Goal: Transaction & Acquisition: Purchase product/service

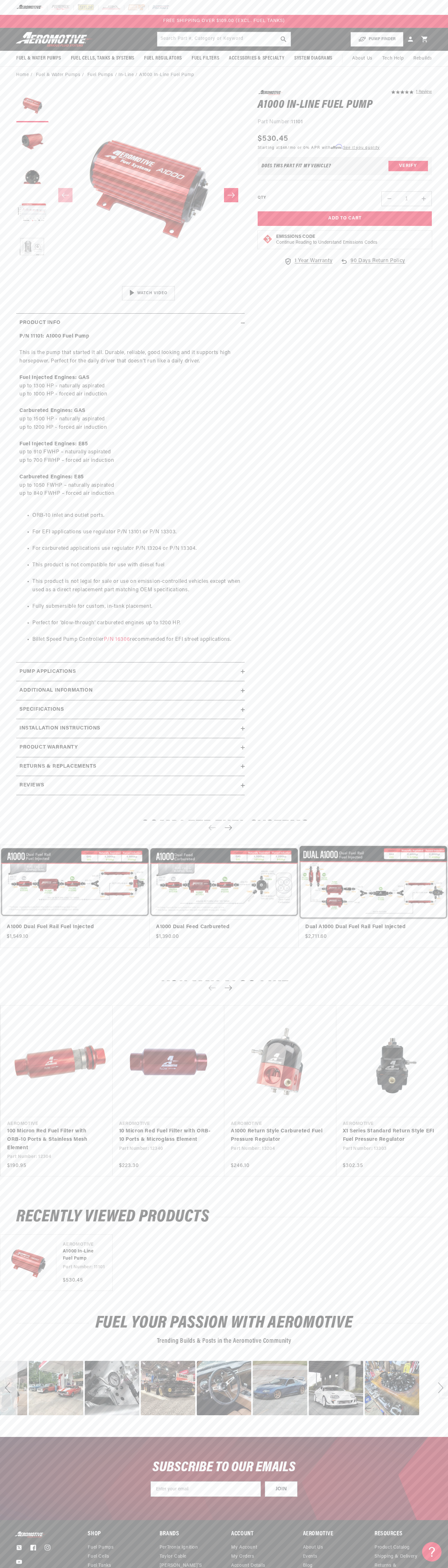
click at [107, 16] on div "FREE SHIPPING OVER $109.00 (EXCL. FUEL TANKS)" at bounding box center [224, 21] width 448 height 13
click at [435, 957] on div "Complete Fuel Systems A1000 Dual Fuel Rail Fuel Injected A1000 Dual Fuel Rail F…" at bounding box center [224, 886] width 448 height 161
click at [140, 1567] on html "Skip to content Your cart Your cart is empty Loading... You may also like Subto…" at bounding box center [224, 784] width 448 height 1568
click at [30, 608] on ul "ORB-10 inlet and outlet ports. For EFI applications use regulator P/N 13101 or …" at bounding box center [130, 578] width 222 height 149
